Goal: Task Accomplishment & Management: Complete application form

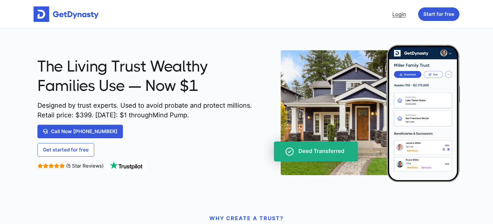
click at [404, 18] on link "Login" at bounding box center [399, 14] width 19 height 13
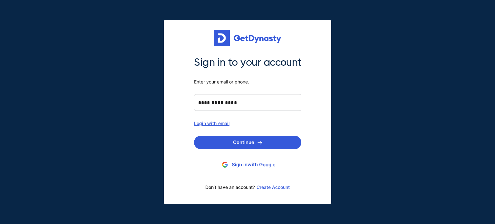
type input "**********"
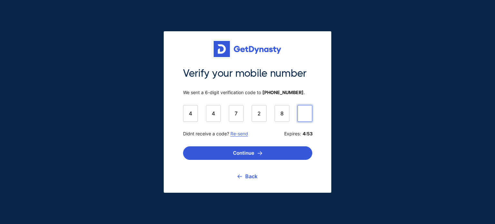
type input "******"
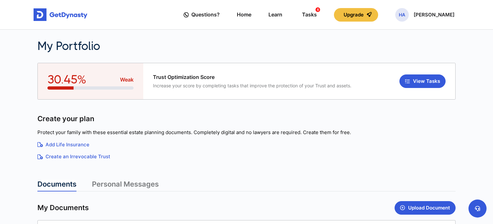
drag, startPoint x: 0, startPoint y: 0, endPoint x: 23, endPoint y: 150, distance: 152.1
click at [23, 150] on main "**********" at bounding box center [246, 199] width 493 height 398
click at [416, 81] on button "View Tasks" at bounding box center [422, 82] width 46 height 14
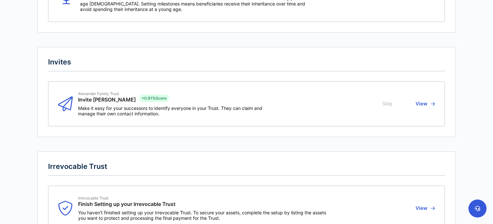
scroll to position [271, 0]
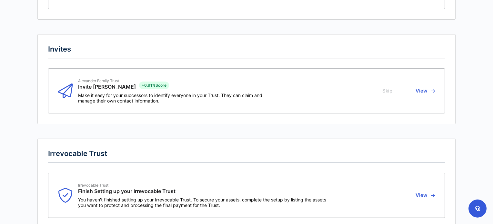
click at [422, 93] on button "View" at bounding box center [423, 90] width 21 height 25
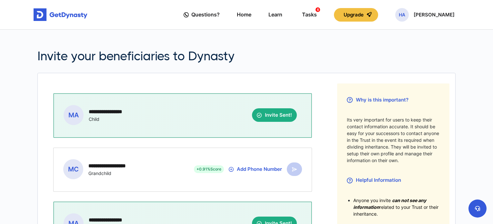
click at [308, 86] on div "**********" at bounding box center [183, 197] width 278 height 227
click at [317, 11] on div "Tasks 6" at bounding box center [309, 15] width 15 height 12
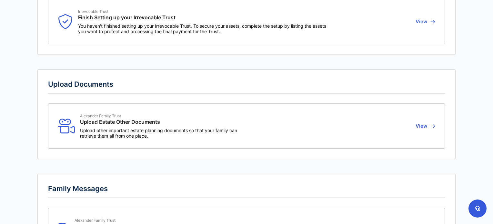
scroll to position [443, 0]
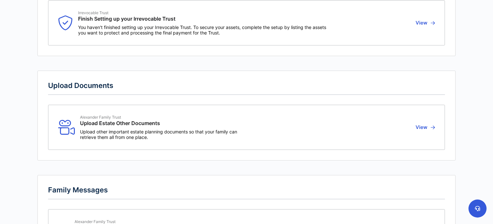
click at [424, 126] on button "View" at bounding box center [423, 127] width 21 height 25
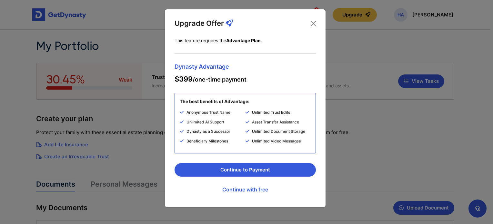
click at [218, 68] on span "Dynasty Advantage" at bounding box center [244, 67] width 141 height 6
click at [312, 23] on button "Close" at bounding box center [313, 23] width 10 height 10
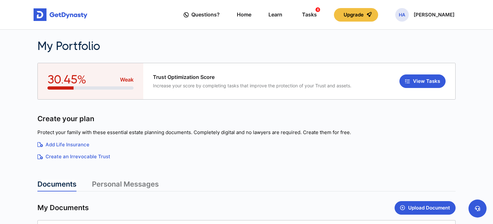
click at [277, 53] on h2 "My Portfolio" at bounding box center [192, 46] width 310 height 14
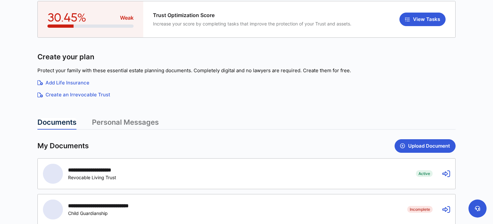
scroll to position [65, 0]
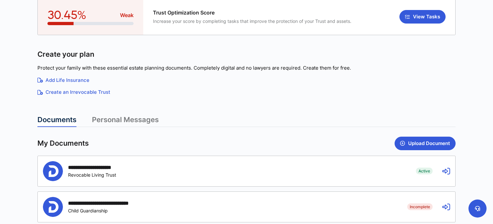
click at [81, 78] on link "Add Life Insurance" at bounding box center [246, 80] width 418 height 7
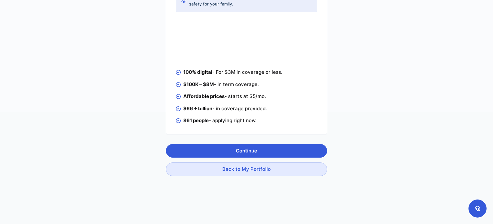
scroll to position [113, 0]
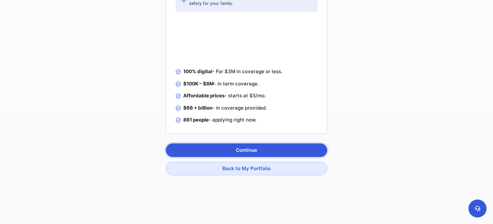
click at [248, 149] on button "Continue" at bounding box center [246, 151] width 161 height 14
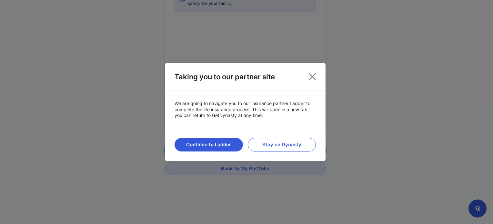
scroll to position [113, 0]
click at [312, 77] on button "Close" at bounding box center [312, 77] width 12 height 12
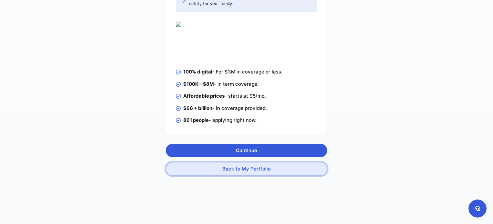
click at [234, 169] on button "Back to My Portfolio" at bounding box center [246, 169] width 161 height 14
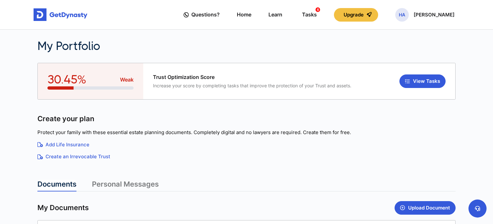
click at [5, 175] on main "**********" at bounding box center [246, 199] width 493 height 398
click at [355, 15] on button "Upgrade" at bounding box center [356, 15] width 44 height 14
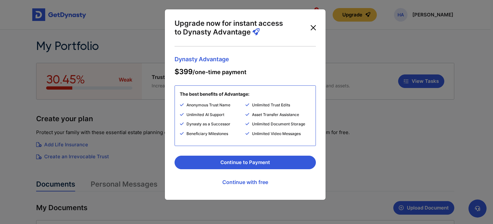
click at [310, 28] on button "Close" at bounding box center [313, 28] width 10 height 10
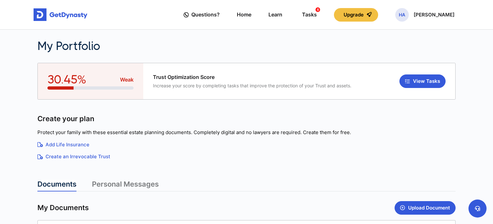
click at [271, 119] on div "Create your plan" at bounding box center [246, 118] width 418 height 9
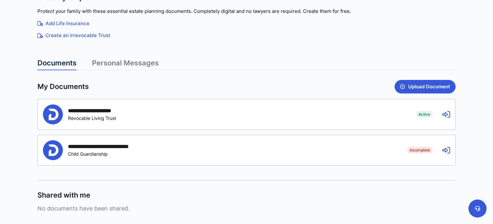
scroll to position [129, 0]
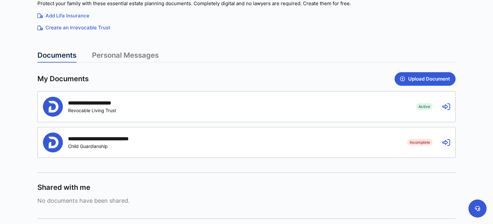
click at [449, 106] on icon at bounding box center [446, 107] width 8 height 8
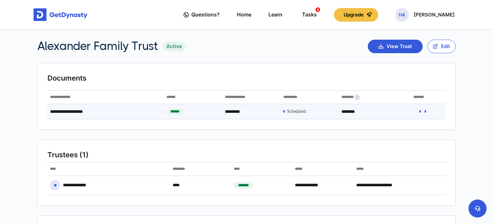
click at [292, 110] on span at bounding box center [296, 111] width 19 height 5
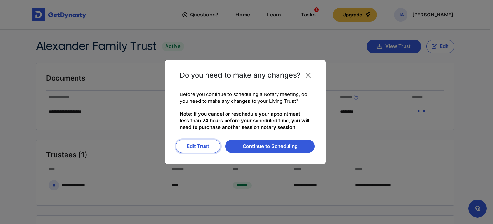
click at [194, 146] on button "Edit Trust" at bounding box center [198, 147] width 45 height 14
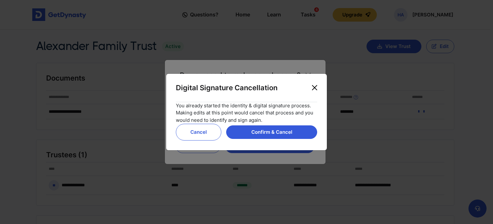
click at [313, 87] on button "Close" at bounding box center [314, 88] width 10 height 10
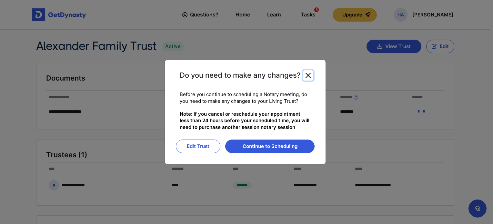
click at [308, 77] on button "Close" at bounding box center [308, 75] width 10 height 10
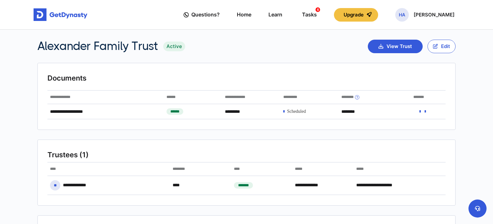
click at [323, 88] on section "**********" at bounding box center [246, 96] width 418 height 67
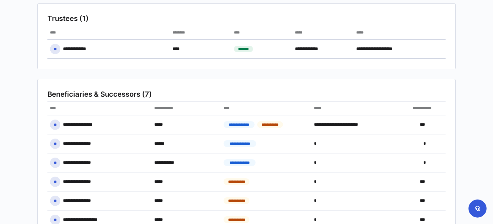
scroll to position [149, 0]
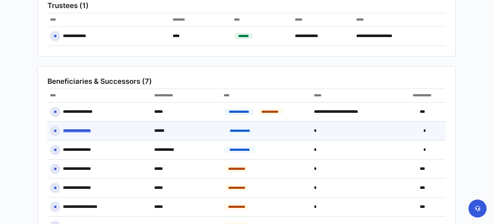
click at [82, 130] on div "**********" at bounding box center [83, 131] width 41 height 6
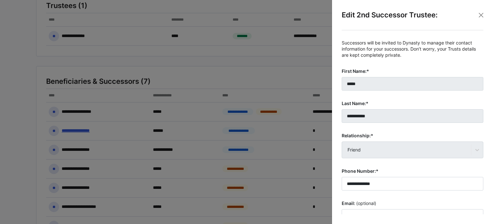
click at [397, 169] on label "Phone Number:*" at bounding box center [413, 171] width 142 height 6
click at [397, 177] on input "**********" at bounding box center [413, 184] width 142 height 14
click at [338, 198] on div "**********" at bounding box center [412, 122] width 152 height 184
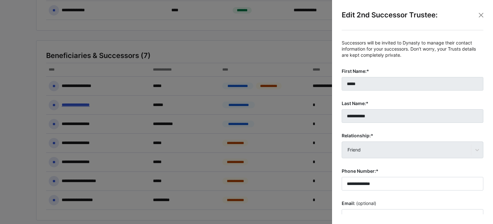
scroll to position [58, 0]
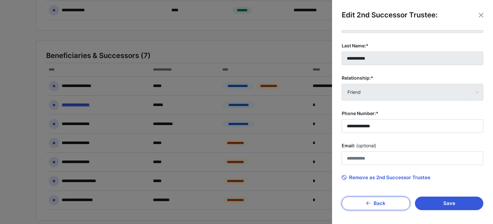
click at [385, 203] on button "Back" at bounding box center [376, 204] width 68 height 14
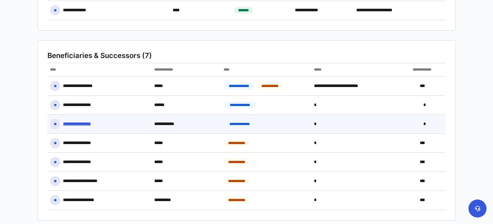
click at [92, 125] on div "**********" at bounding box center [83, 124] width 40 height 6
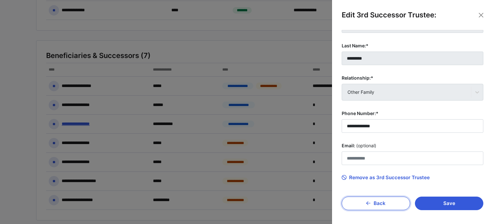
click at [356, 202] on button "Back" at bounding box center [376, 204] width 68 height 14
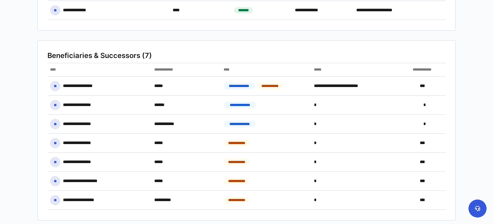
click at [30, 173] on main "**********" at bounding box center [246, 90] width 493 height 530
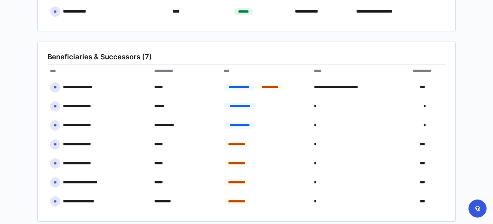
scroll to position [175, 0]
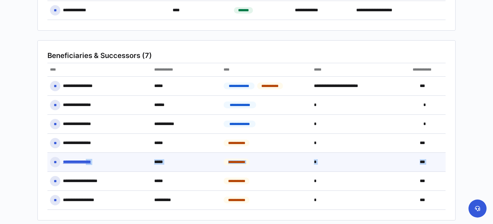
drag, startPoint x: 30, startPoint y: 173, endPoint x: 99, endPoint y: 153, distance: 71.9
click at [99, 153] on main "**********" at bounding box center [246, 90] width 493 height 530
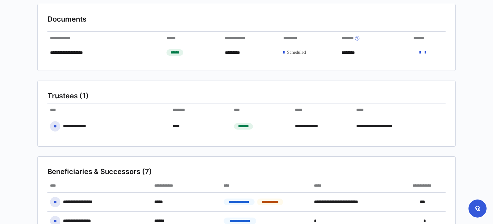
scroll to position [7, 0]
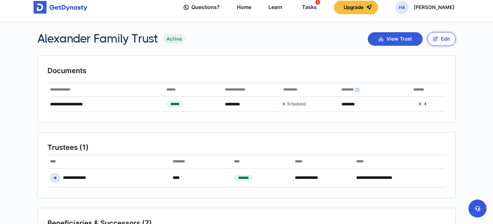
click at [441, 38] on button "Edit" at bounding box center [441, 39] width 28 height 14
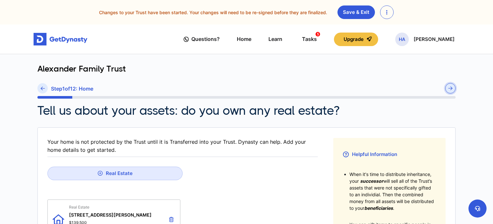
click at [452, 85] on button "submit" at bounding box center [450, 88] width 10 height 10
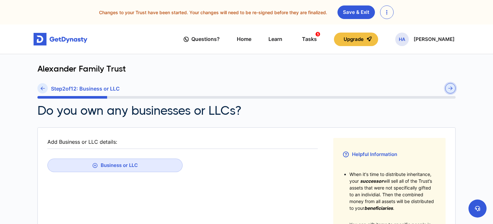
click at [452, 85] on button "submit" at bounding box center [450, 88] width 10 height 10
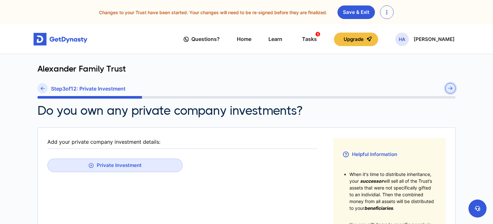
click at [452, 85] on button "submit" at bounding box center [450, 88] width 10 height 10
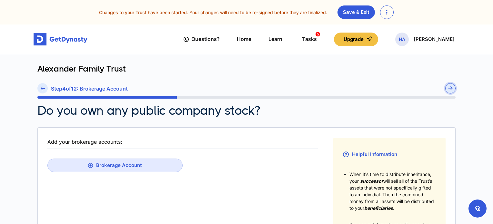
click at [454, 89] on button "submit" at bounding box center [450, 88] width 10 height 10
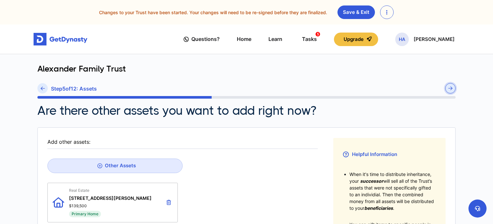
click at [454, 89] on button "submit" at bounding box center [450, 88] width 10 height 10
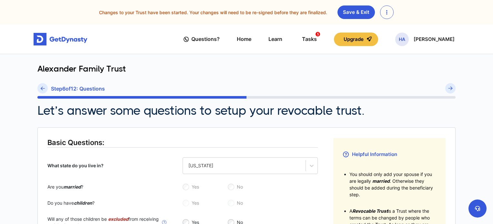
click at [438, 109] on div "Let’s answer some questions to setup your revocable trust." at bounding box center [246, 111] width 418 height 14
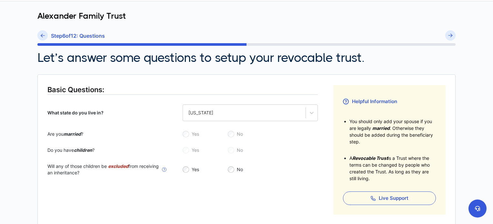
scroll to position [52, 0]
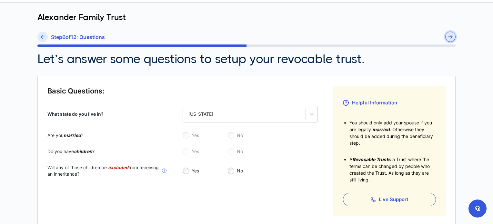
click at [449, 40] on button "submit" at bounding box center [450, 37] width 10 height 10
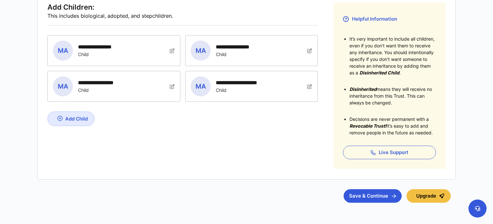
scroll to position [155, 0]
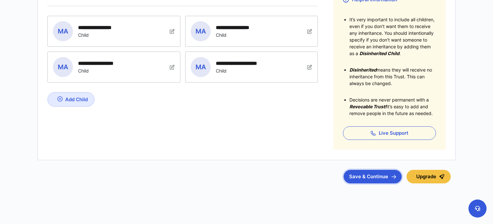
click at [385, 173] on button "Save & Continue" at bounding box center [372, 177] width 58 height 14
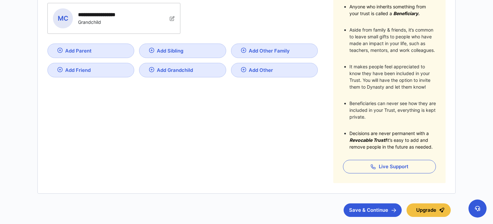
scroll to position [181, 0]
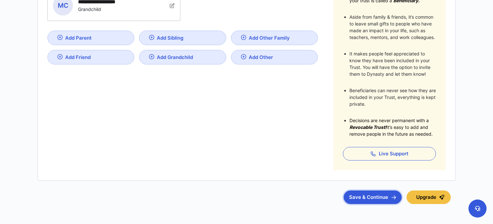
click at [359, 199] on button "Save & Continue" at bounding box center [372, 198] width 58 height 14
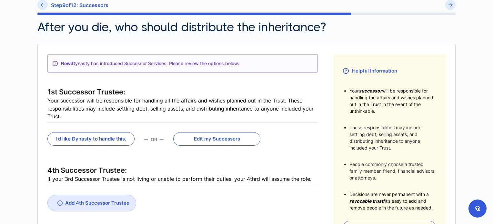
scroll to position [103, 0]
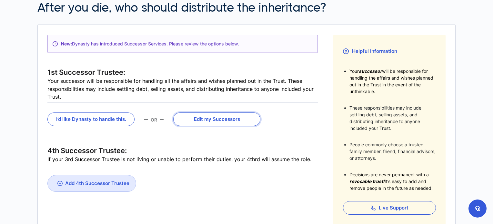
click at [205, 121] on button "Edit my Successors" at bounding box center [216, 120] width 87 height 14
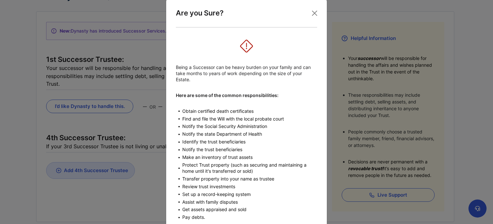
scroll to position [0, 0]
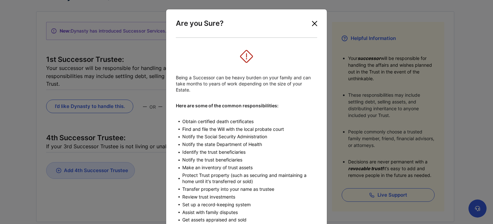
click at [313, 23] on button "Close" at bounding box center [314, 23] width 10 height 10
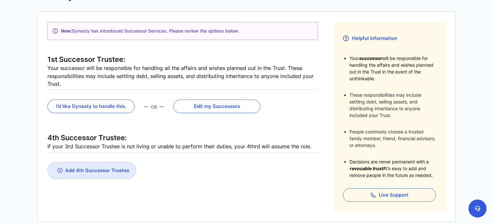
click at [325, 71] on div "New: Dynasty has introduced Successor Services. Please review the options below…" at bounding box center [246, 117] width 398 height 190
click at [214, 154] on fieldset "New: Dynasty has introduced Successor Services. Please review the options below…" at bounding box center [182, 117] width 270 height 190
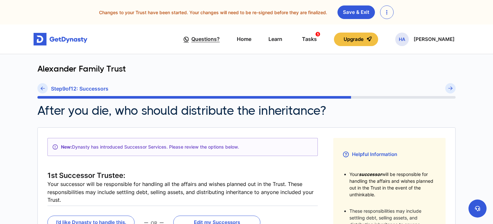
click at [219, 41] on span "Questions?" at bounding box center [205, 39] width 28 height 12
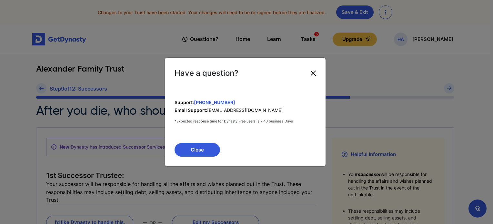
click at [313, 73] on button "Close" at bounding box center [313, 73] width 10 height 10
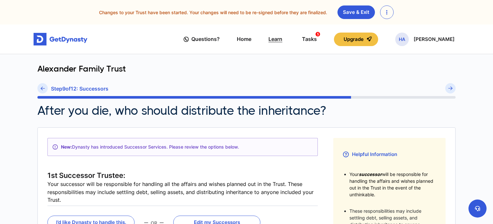
click at [282, 41] on link "Learn" at bounding box center [275, 39] width 14 height 18
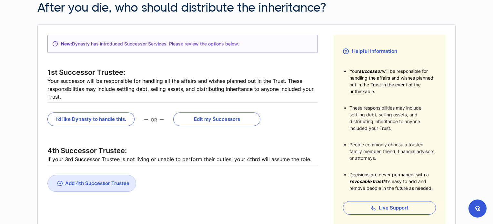
scroll to position [116, 0]
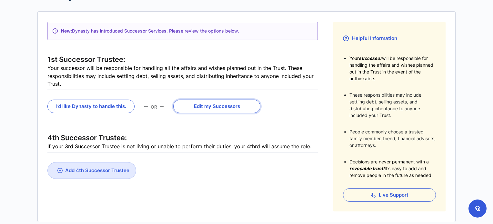
click at [213, 106] on button "Edit my Successors" at bounding box center [216, 107] width 87 height 14
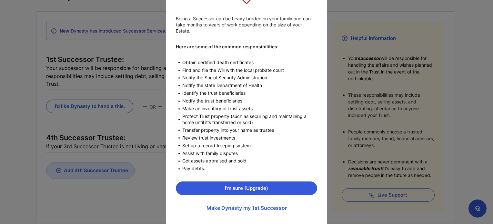
scroll to position [70, 0]
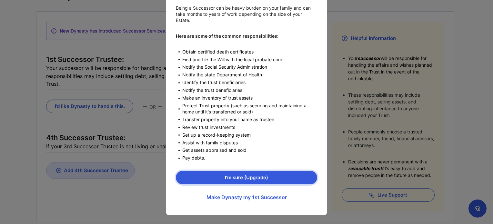
click at [226, 175] on button "I’m sure (Upgrade)" at bounding box center [246, 178] width 141 height 14
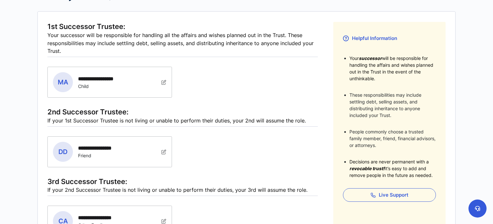
click at [194, 111] on div "2nd Successor Trustee:" at bounding box center [182, 111] width 270 height 9
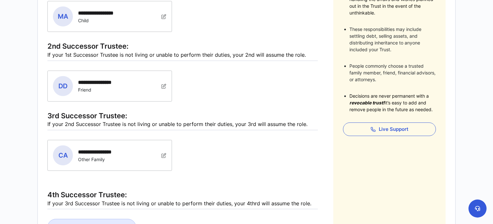
scroll to position [181, 0]
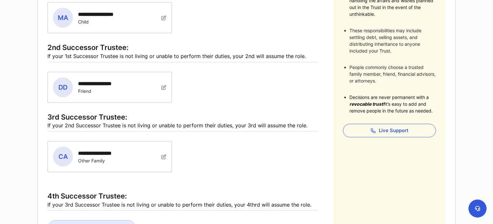
click at [164, 87] on img at bounding box center [163, 87] width 5 height 5
